Goal: Transaction & Acquisition: Purchase product/service

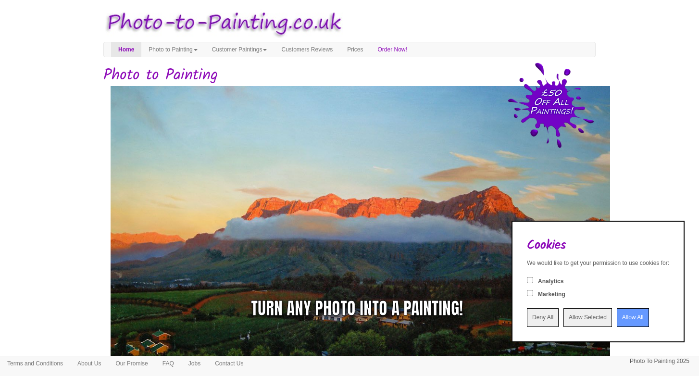
click at [524, 320] on div "Turn any photo into a painting!" at bounding box center [463, 308] width 212 height 25
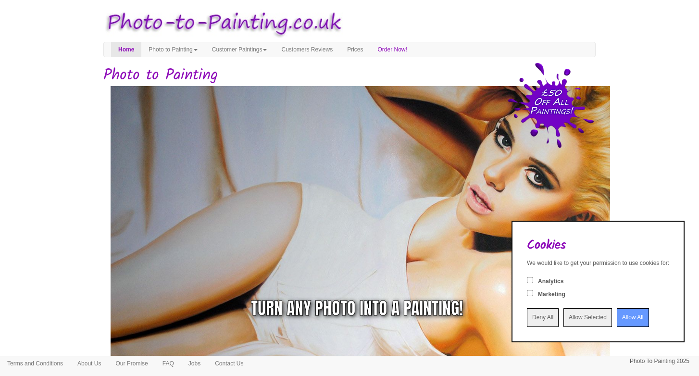
click at [520, 315] on div "Turn any photo into a painting!" at bounding box center [463, 308] width 212 height 25
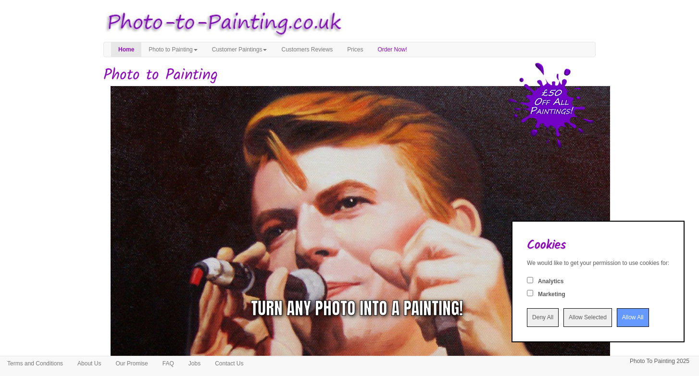
click at [517, 318] on div "Turn any photo into a painting!" at bounding box center [463, 308] width 212 height 25
click at [527, 280] on input "Analytics" at bounding box center [530, 280] width 6 height 6
checkbox input "true"
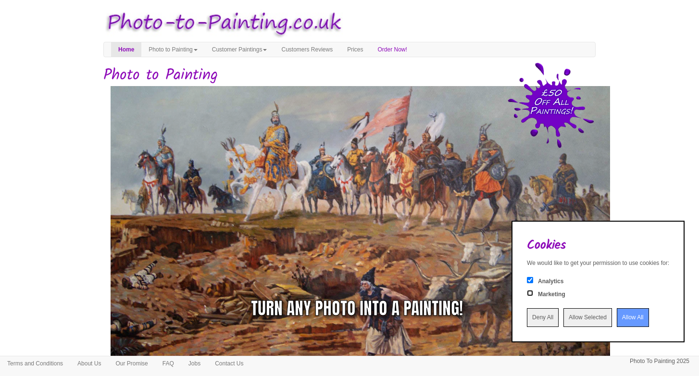
click at [527, 294] on input "Marketing" at bounding box center [530, 293] width 6 height 6
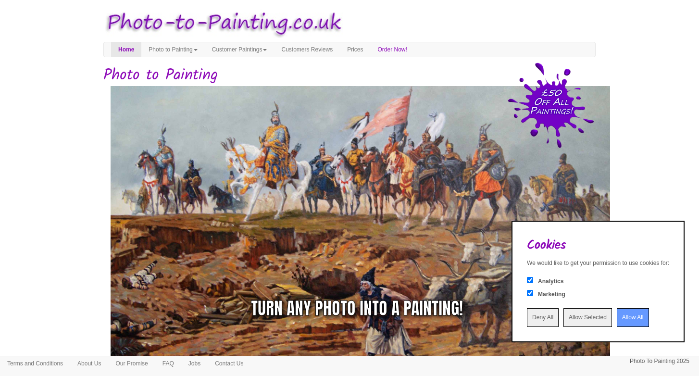
click at [519, 314] on div "Turn any photo into a painting!" at bounding box center [463, 308] width 212 height 25
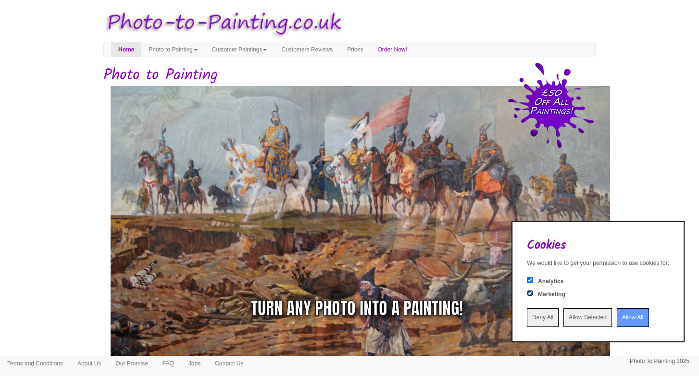
click at [527, 295] on input "Marketing" at bounding box center [530, 293] width 6 height 6
checkbox input "false"
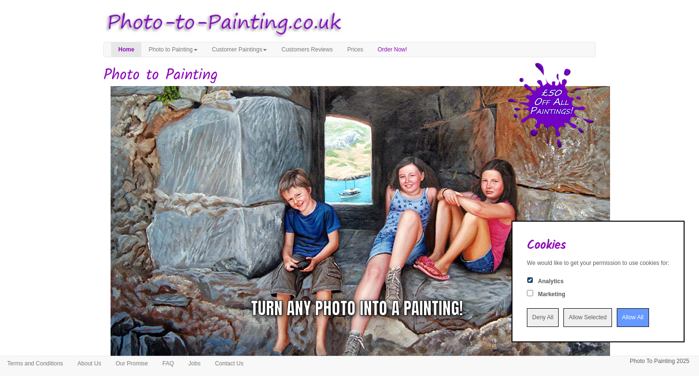
click at [527, 279] on input "Analytics" at bounding box center [530, 280] width 6 height 6
checkbox input "false"
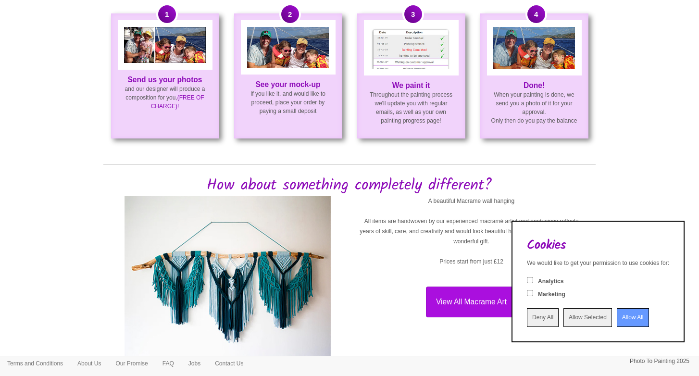
scroll to position [735, 0]
click at [621, 122] on body "Your painting - risk free Toggle navigation Menu Home Photo to Painting Photo t…" at bounding box center [349, 281] width 699 height 2023
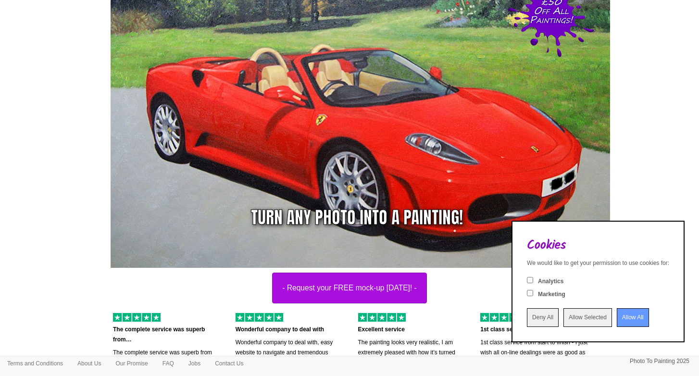
scroll to position [85, 0]
